Goal: Answer question/provide support: Share knowledge or assist other users

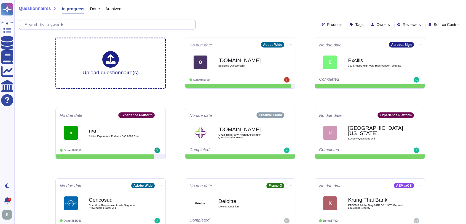
click at [93, 22] on input "text" at bounding box center [109, 25] width 174 height 10
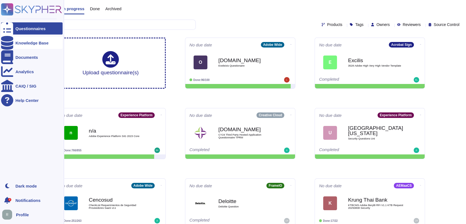
click at [11, 45] on div at bounding box center [7, 43] width 12 height 12
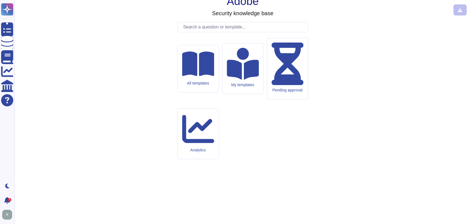
click at [233, 32] on input "text" at bounding box center [243, 27] width 127 height 10
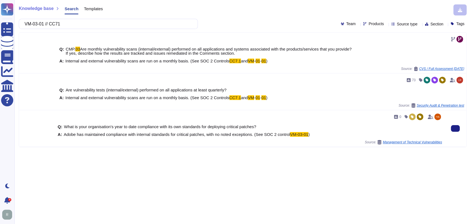
click at [147, 133] on span "Adobe has maintained compliance with internal standards for critical patches, w…" at bounding box center [177, 134] width 226 height 5
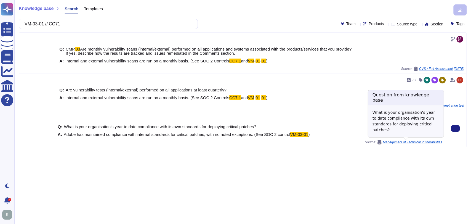
click at [393, 141] on span "Management of Technical Vulnerabilities" at bounding box center [412, 141] width 59 height 3
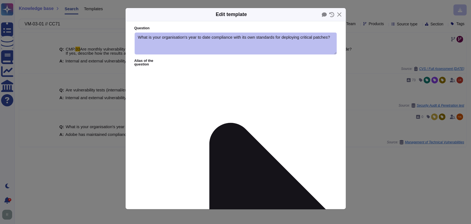
type textarea "What is your organisation's year to date compliance with its own standards for …"
type textarea "Adobe has maintained compliance with internal standards for critical patches, w…"
click at [338, 15] on button "Close" at bounding box center [339, 14] width 9 height 9
